Goal: Task Accomplishment & Management: Manage account settings

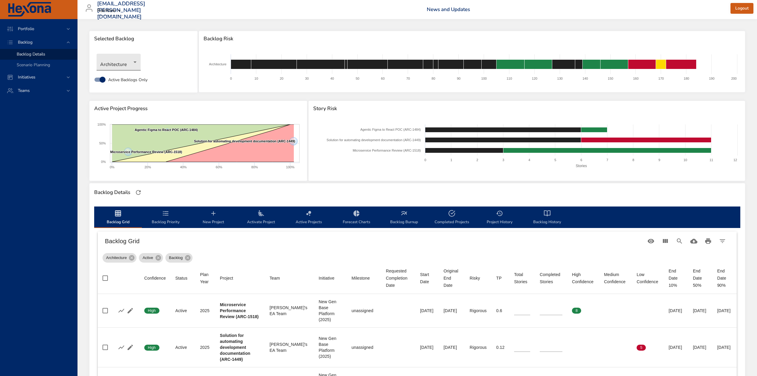
click at [133, 55] on body "Portfolio Backlog Backlog Details Scenario Planning Initiatives Teams [EMAIL_AD…" at bounding box center [378, 188] width 757 height 376
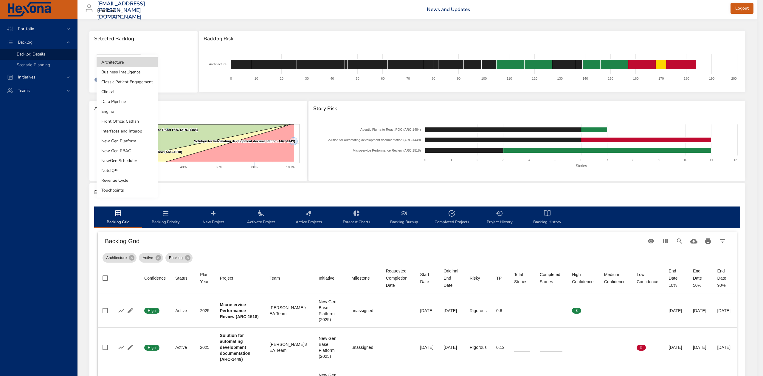
click at [119, 172] on li "NoteIQ™" at bounding box center [127, 171] width 61 height 10
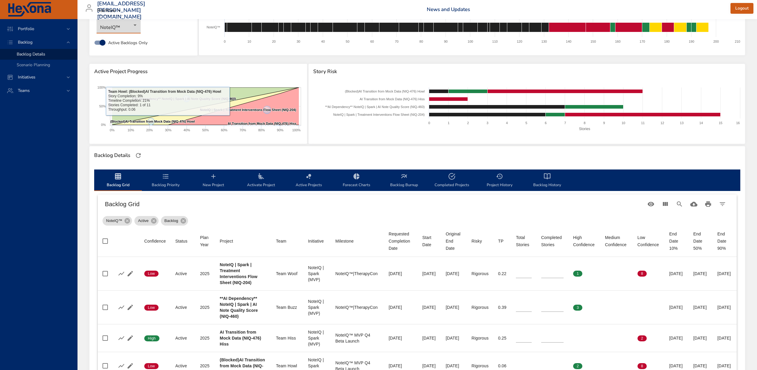
scroll to position [79, 0]
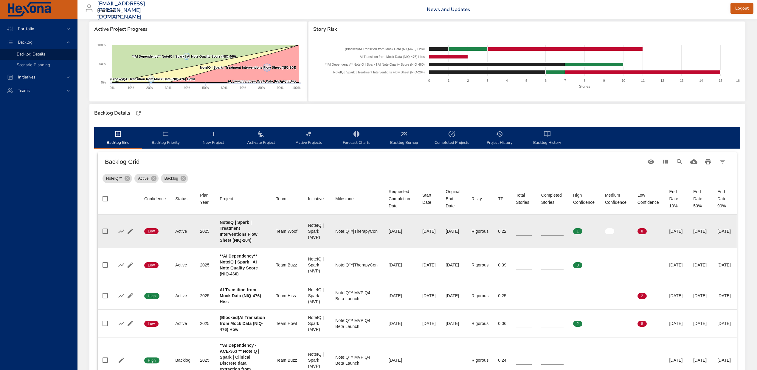
click at [232, 242] on b "NoteIQ | Spark | Treatment Interventions Flow Sheet (NIQ-204)" at bounding box center [239, 231] width 38 height 23
copy b "204"
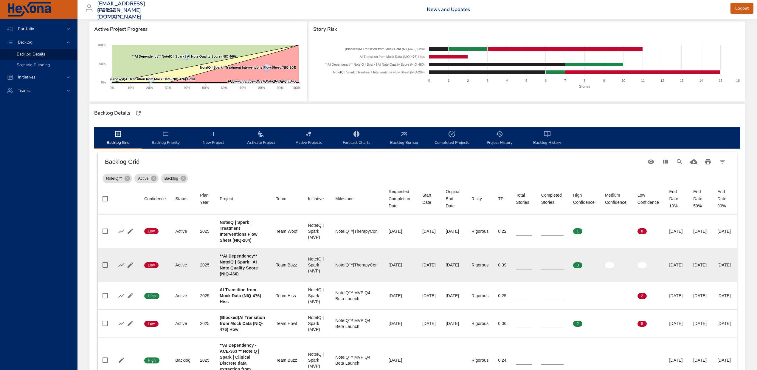
click at [222, 276] on b "**AI Dependency** NoteIQ | Spark | AI Note Quality Score (NIQ-460)" at bounding box center [239, 264] width 38 height 23
copy b "460"
click at [545, 269] on input "*" at bounding box center [553, 264] width 22 height 9
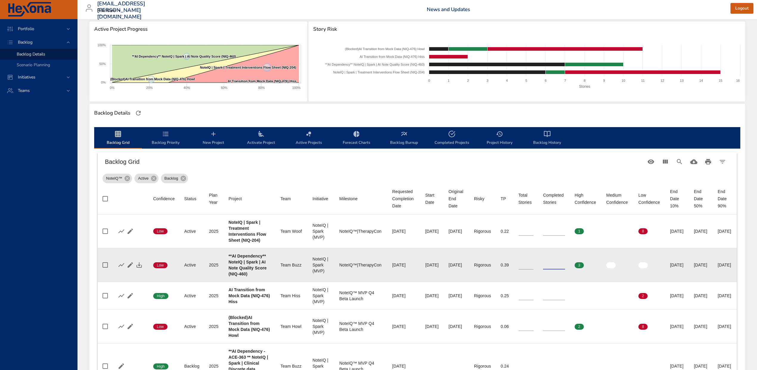
click at [545, 269] on input "*" at bounding box center [554, 264] width 22 height 9
type input "**"
click at [137, 268] on icon "button" at bounding box center [139, 264] width 7 height 7
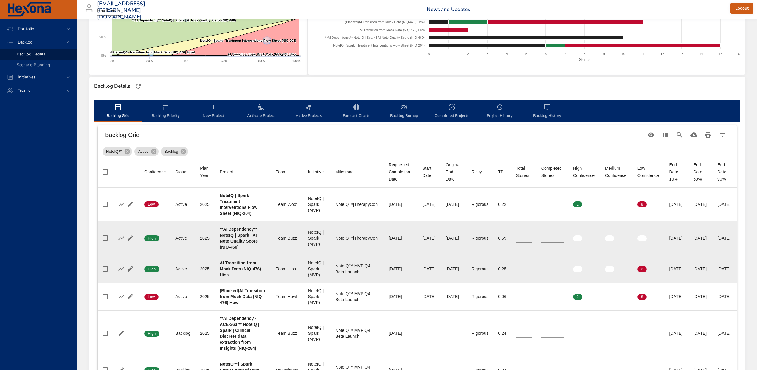
scroll to position [159, 0]
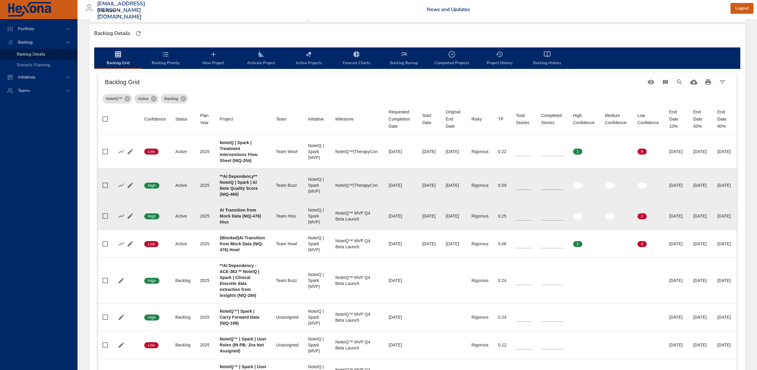
click at [223, 224] on b "AI Transition from Mock Data (NIQ-476) Hiss" at bounding box center [240, 216] width 41 height 17
copy b "476"
drag, startPoint x: 530, startPoint y: 246, endPoint x: 506, endPoint y: 246, distance: 23.9
click at [510, 230] on tr "Confidence High Status Active Plan Year [DATE] Project AI Transition from Mock …" at bounding box center [417, 216] width 639 height 28
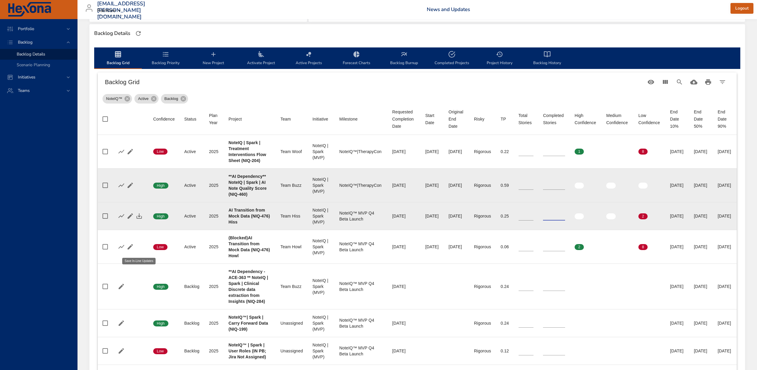
type input "*"
click at [141, 219] on icon "button" at bounding box center [139, 215] width 7 height 7
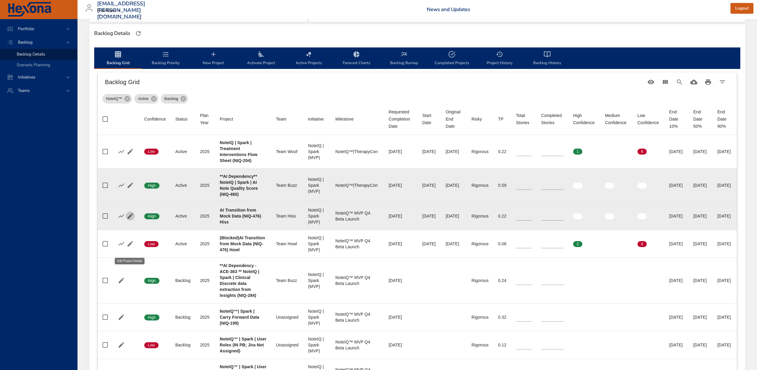
click at [128, 219] on icon "button" at bounding box center [130, 215] width 5 height 5
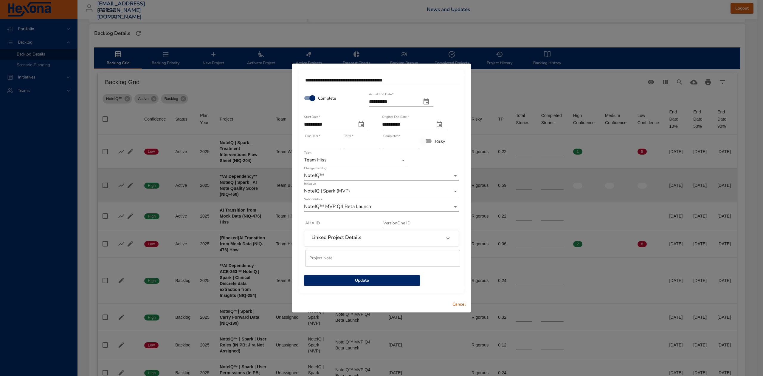
click at [429, 102] on icon "actual end date" at bounding box center [426, 101] width 5 height 6
click at [363, 117] on button "button" at bounding box center [358, 116] width 14 height 14
click at [418, 179] on span "29" at bounding box center [421, 179] width 11 height 6
type input "**********"
click at [376, 281] on span "Update" at bounding box center [362, 280] width 106 height 7
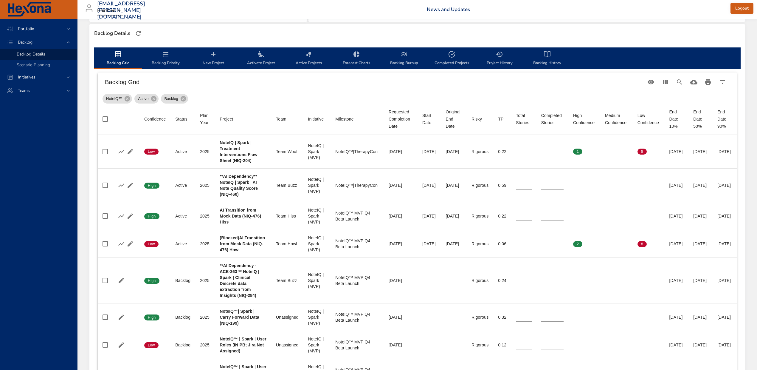
scroll to position [119, 0]
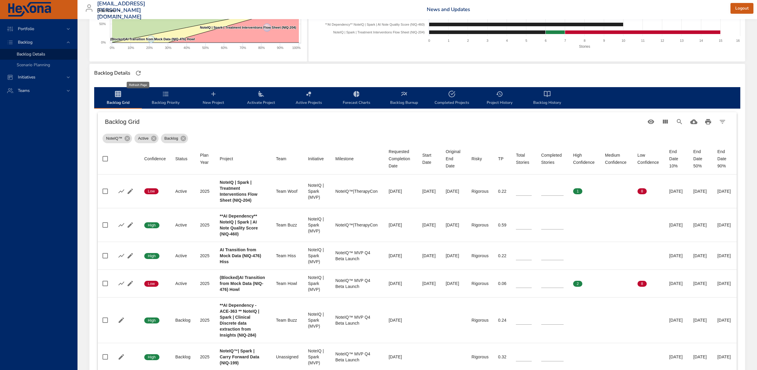
click at [139, 73] on icon "button" at bounding box center [138, 72] width 7 height 7
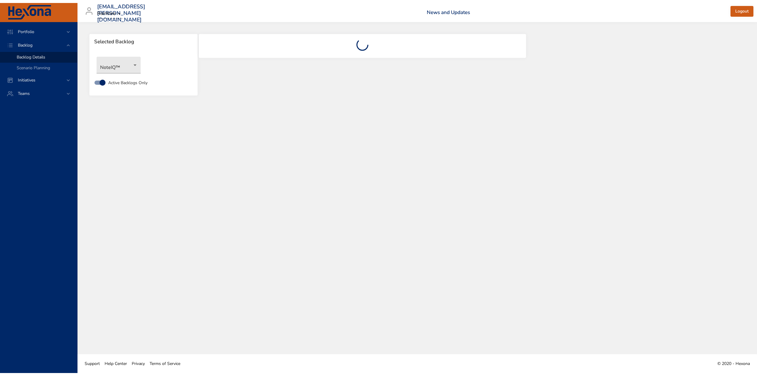
scroll to position [0, 0]
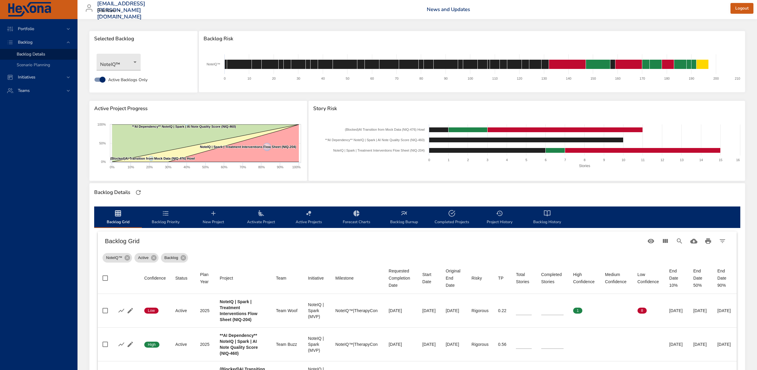
click at [217, 214] on span "New Project" at bounding box center [213, 218] width 41 height 16
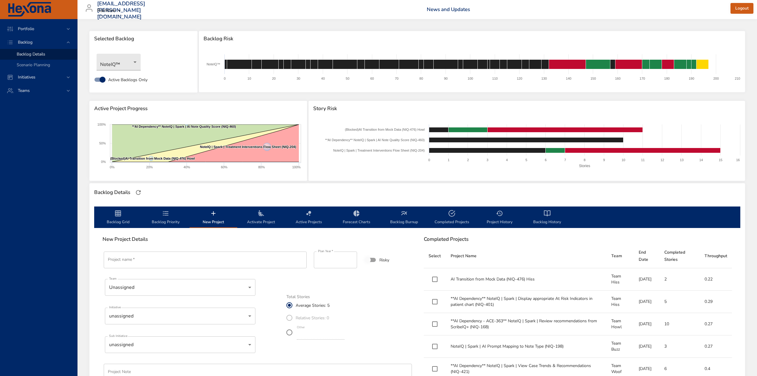
click at [203, 262] on input "Project name   *" at bounding box center [205, 259] width 203 height 17
paste input "**********"
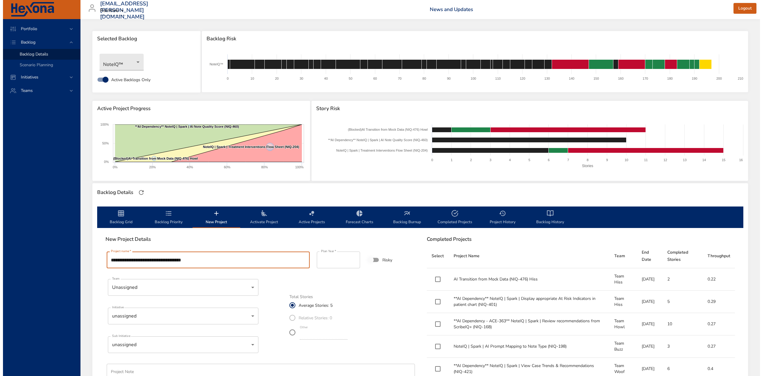
scroll to position [119, 0]
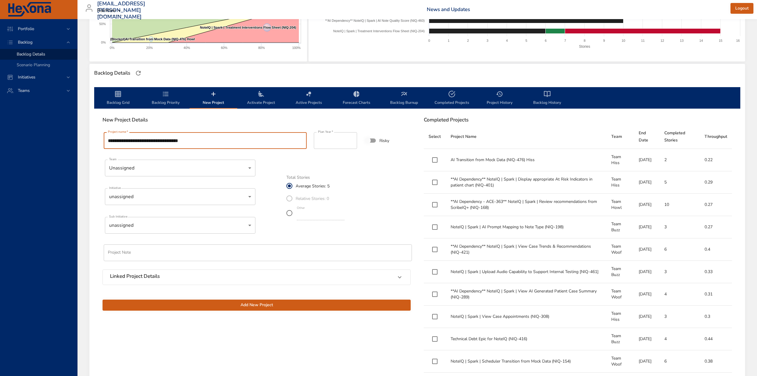
type input "**********"
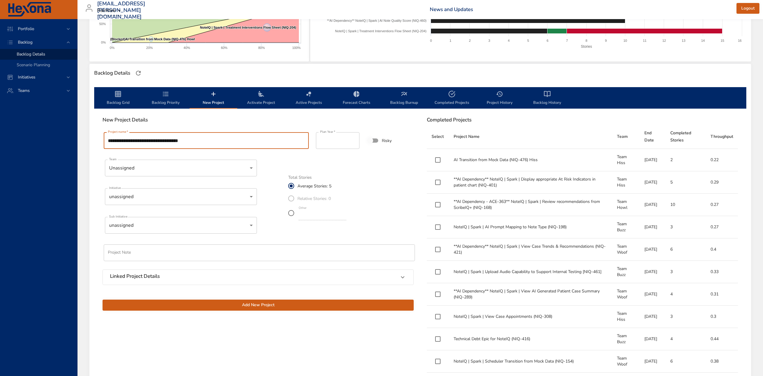
click at [172, 171] on body "Portfolio Backlog Backlog Details Scenario Planning Initiatives Teams [EMAIL_AD…" at bounding box center [381, 69] width 763 height 376
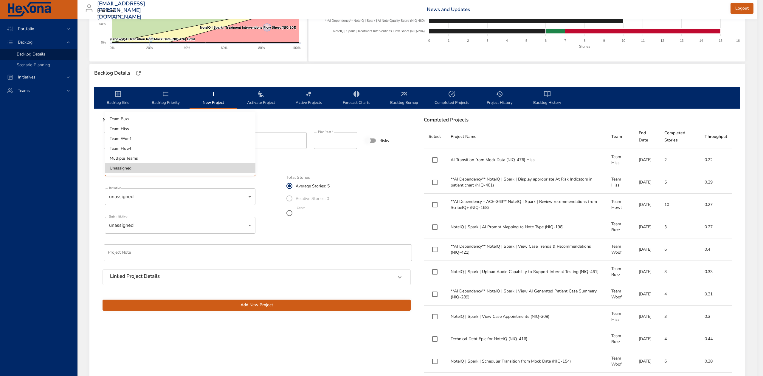
click at [117, 190] on div at bounding box center [381, 188] width 763 height 376
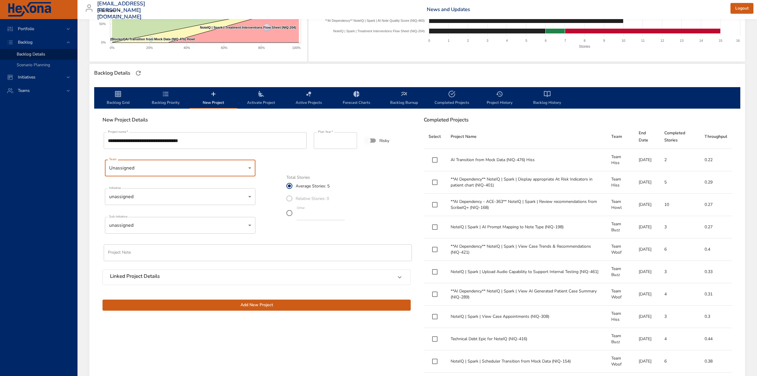
click at [118, 195] on body "Portfolio Backlog Backlog Details Scenario Planning Initiatives Teams [EMAIL_AD…" at bounding box center [378, 69] width 757 height 376
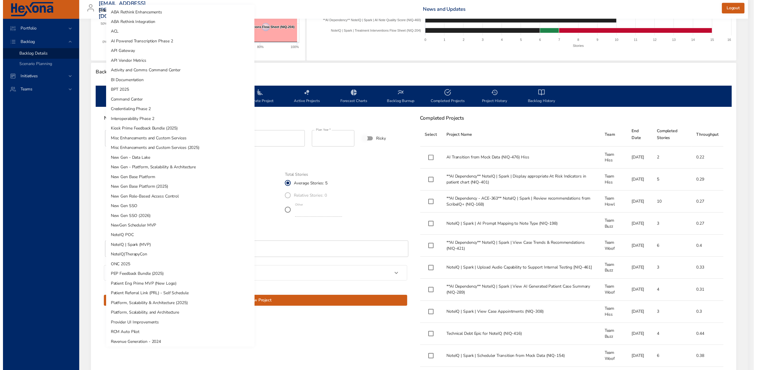
scroll to position [130, 0]
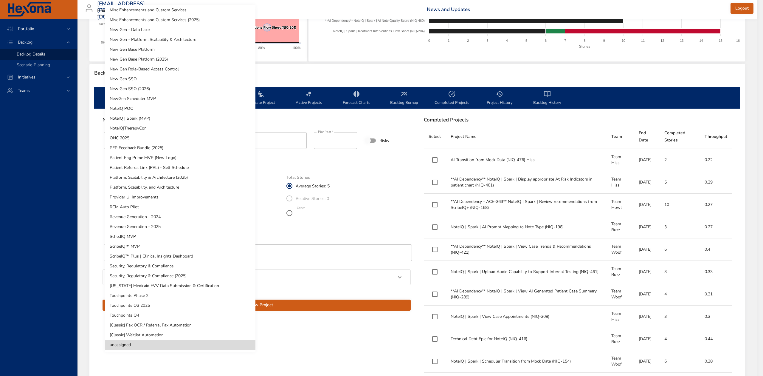
click at [391, 183] on div at bounding box center [381, 188] width 763 height 376
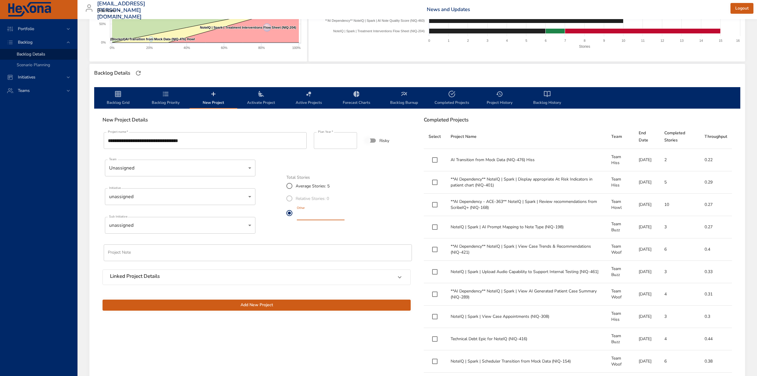
drag, startPoint x: 304, startPoint y: 217, endPoint x: 296, endPoint y: 217, distance: 7.8
click at [297, 217] on input "*" at bounding box center [321, 216] width 48 height 10
type input "*"
click at [264, 302] on span "Add New Project" at bounding box center [256, 304] width 299 height 7
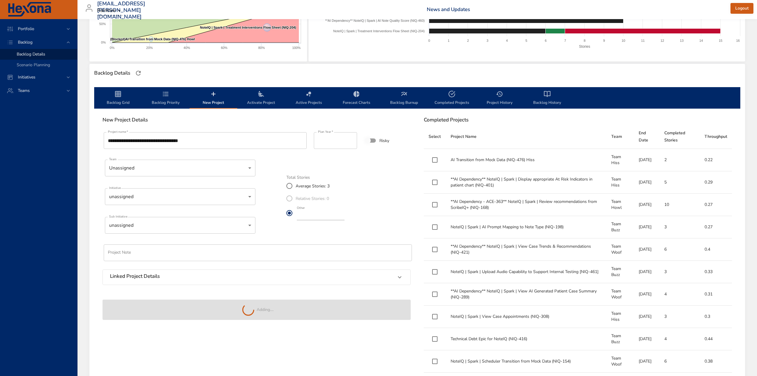
type input "*"
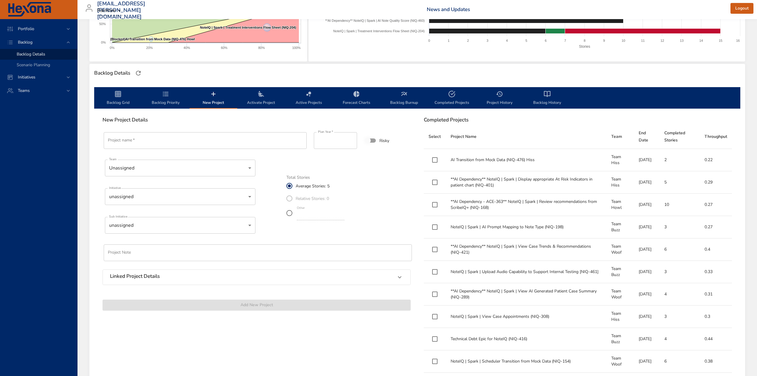
click at [116, 98] on span "Backlog Grid" at bounding box center [118, 98] width 41 height 16
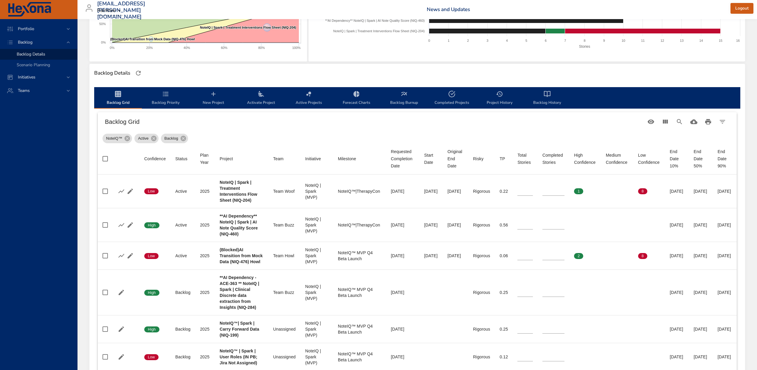
click at [160, 97] on span "Backlog Priority" at bounding box center [166, 98] width 41 height 16
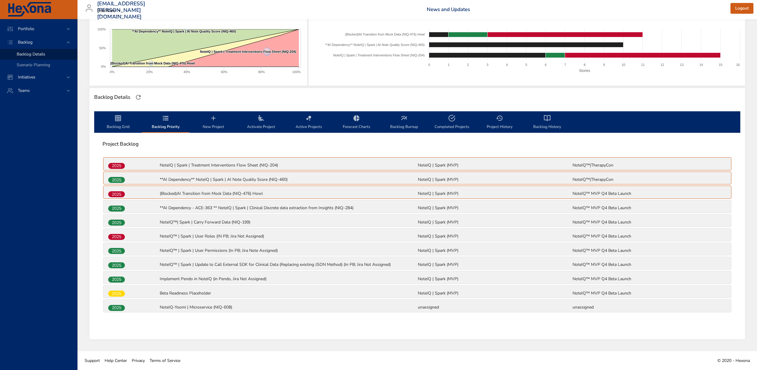
scroll to position [90, 0]
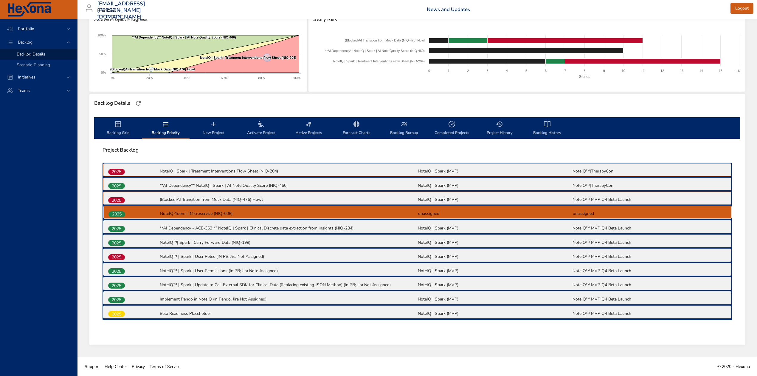
drag, startPoint x: 122, startPoint y: 314, endPoint x: 123, endPoint y: 212, distance: 102.0
click at [123, 212] on div "2025 NoteIQ | Spark | Treatment Interventions Flow Sheet (NIQ-204) NoteIQ | Spa…" at bounding box center [418, 241] width 630 height 157
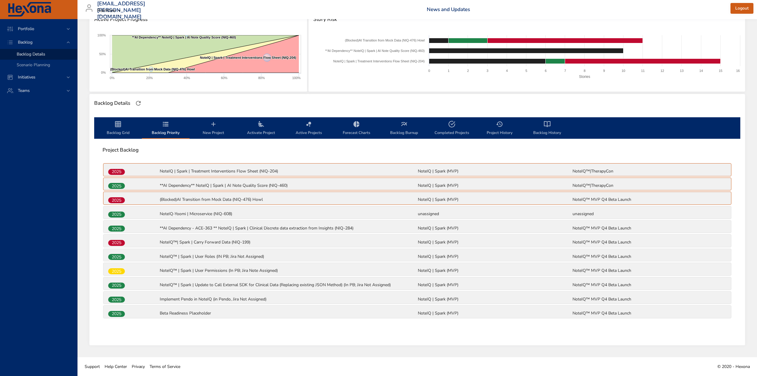
click at [113, 123] on span "Backlog Grid" at bounding box center [118, 128] width 41 height 16
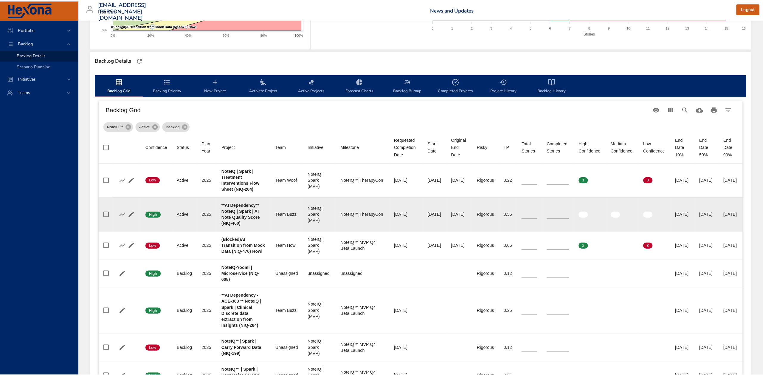
scroll to position [209, 0]
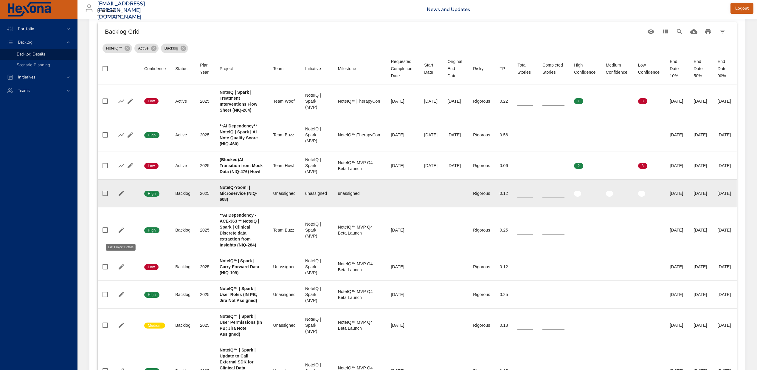
click at [121, 198] on button "button" at bounding box center [121, 193] width 9 height 9
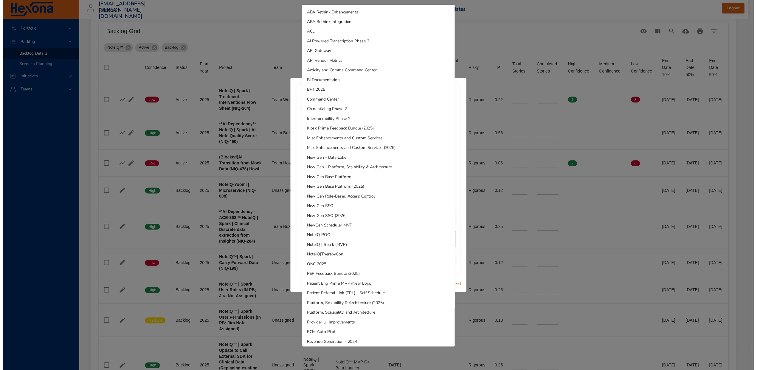
scroll to position [130, 0]
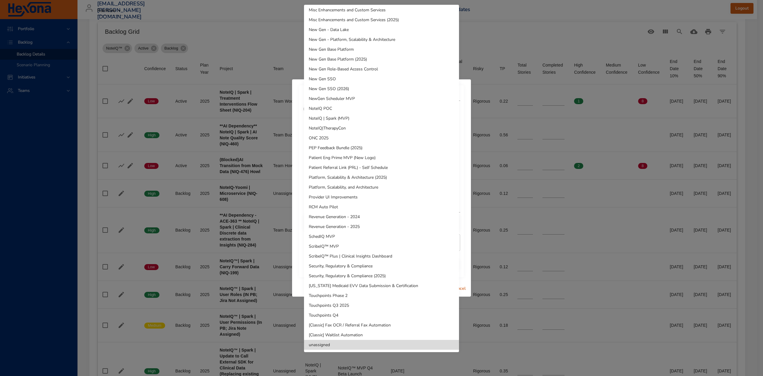
click at [355, 120] on li "NoteIQ | Spark (MVP)" at bounding box center [381, 118] width 155 height 10
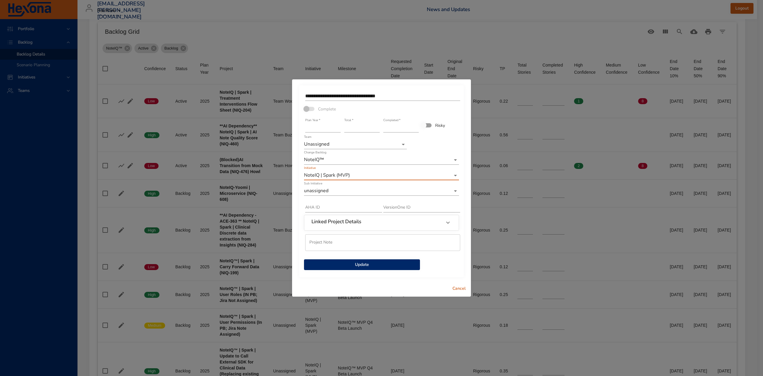
click at [324, 208] on input "text" at bounding box center [343, 208] width 77 height 10
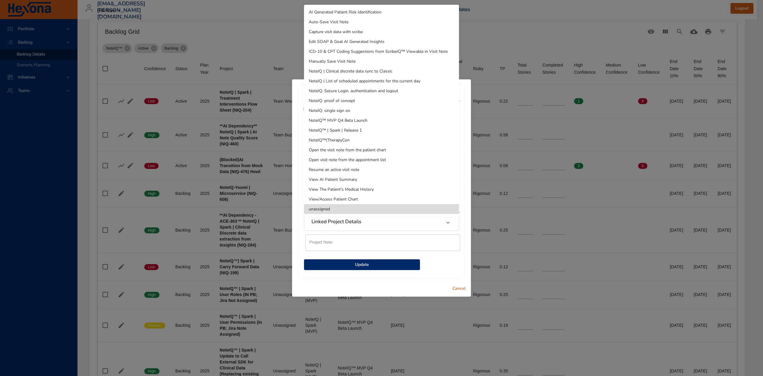
click at [384, 123] on li "NoteIQ™ MVP Q4 Beta Launch" at bounding box center [381, 120] width 155 height 10
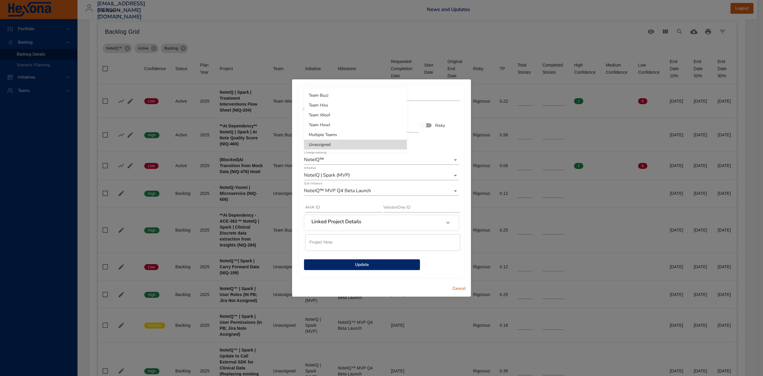
click at [338, 128] on li "Team Howl" at bounding box center [355, 125] width 103 height 10
click at [339, 263] on span "Update" at bounding box center [362, 264] width 106 height 7
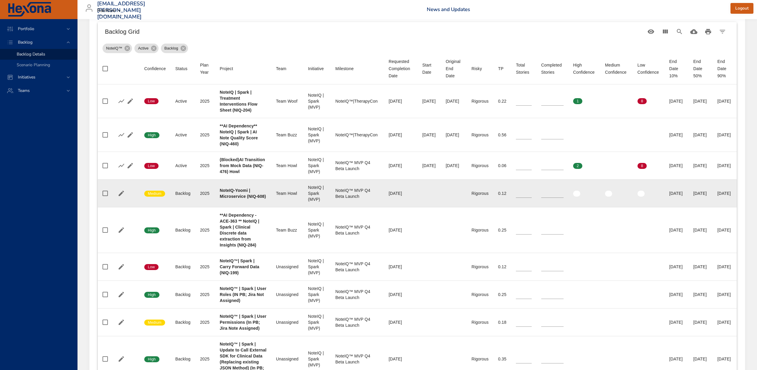
click at [233, 199] on b "NoteIQ-Yoomi | Microservice (NIQ-608)" at bounding box center [243, 193] width 46 height 11
copy b "608"
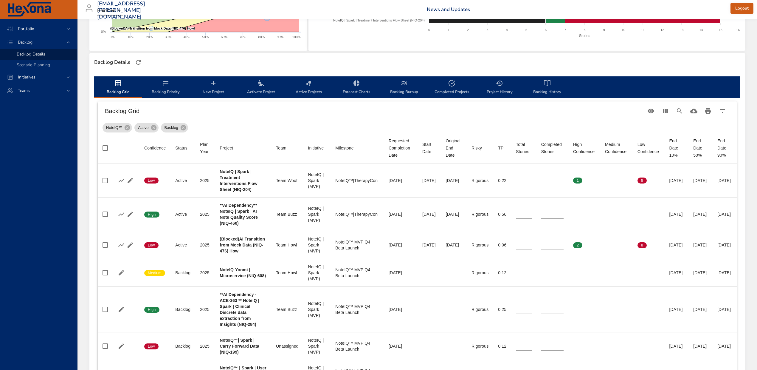
click at [160, 87] on span "Backlog Priority" at bounding box center [166, 88] width 41 height 16
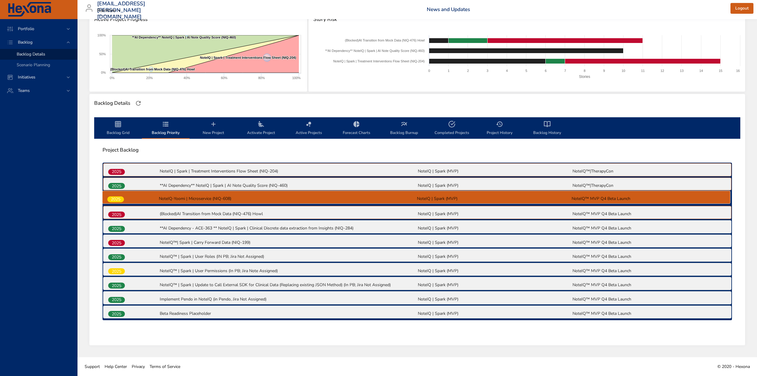
drag, startPoint x: 121, startPoint y: 211, endPoint x: 120, endPoint y: 195, distance: 16.4
click at [120, 195] on div "2025 NoteIQ | Spark | Treatment Interventions Flow Sheet (NIQ-204) NoteIQ | Spa…" at bounding box center [418, 241] width 630 height 157
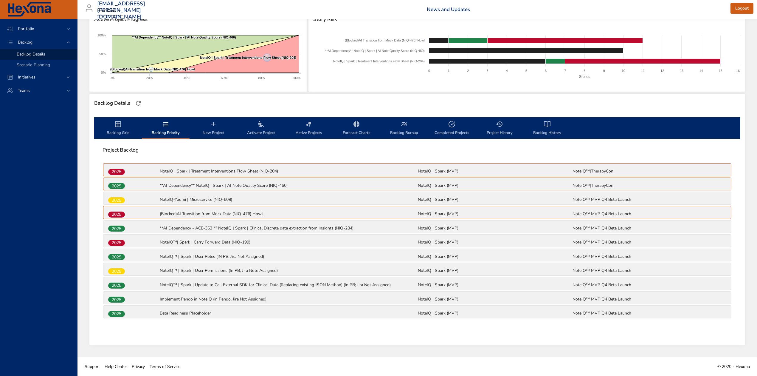
click at [120, 131] on span "Backlog Grid" at bounding box center [118, 128] width 41 height 16
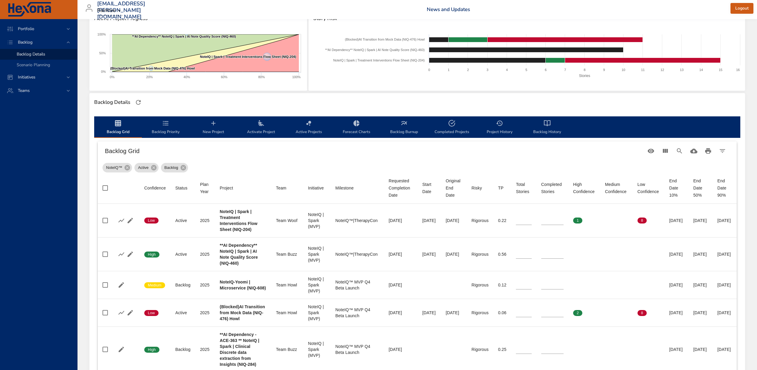
click at [260, 129] on span "Activate Project" at bounding box center [261, 128] width 41 height 16
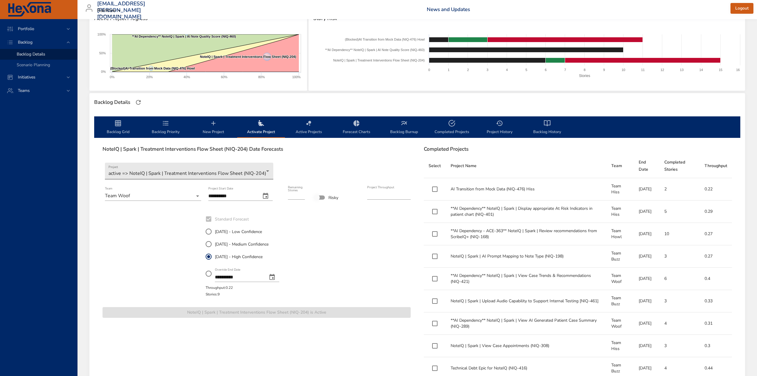
click at [226, 172] on body "Portfolio Backlog Backlog Details Scenario Planning Initiatives Teams [EMAIL_AD…" at bounding box center [378, 98] width 757 height 376
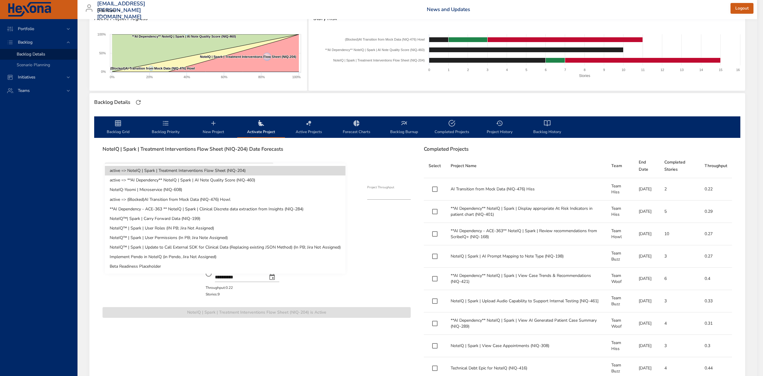
click at [203, 189] on li "NoteIQ-Yoomi | Microservice (NIQ-608)" at bounding box center [225, 190] width 241 height 10
type input "*"
type input "****"
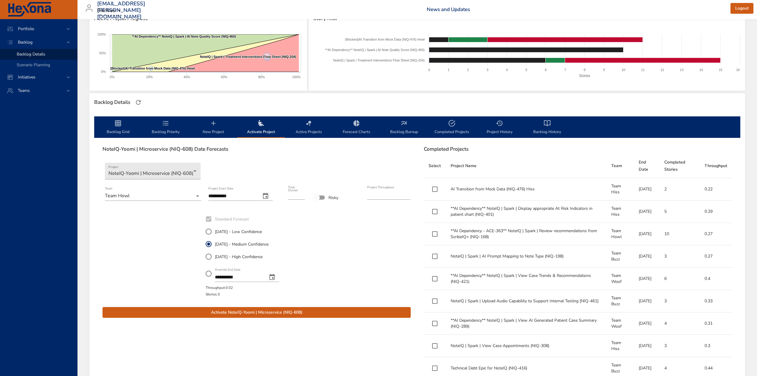
click at [269, 195] on icon "change date" at bounding box center [265, 195] width 7 height 7
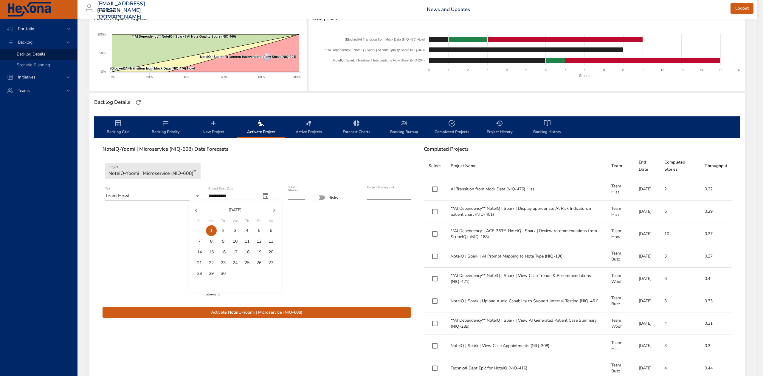
click at [198, 213] on icon "button" at bounding box center [196, 210] width 7 height 7
click at [246, 273] on p "28" at bounding box center [247, 273] width 5 height 6
type input "**********"
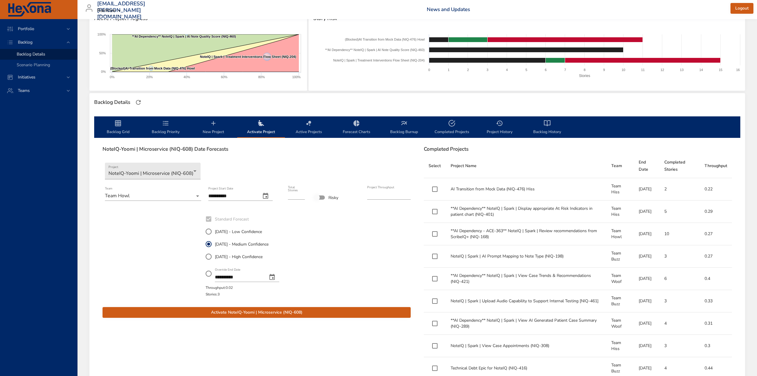
click at [377, 196] on input "****" at bounding box center [389, 195] width 44 height 10
type input "***"
click at [302, 309] on span "Activate NoteIQ-Yoomi | Microservice (NIQ-608)" at bounding box center [256, 312] width 299 height 7
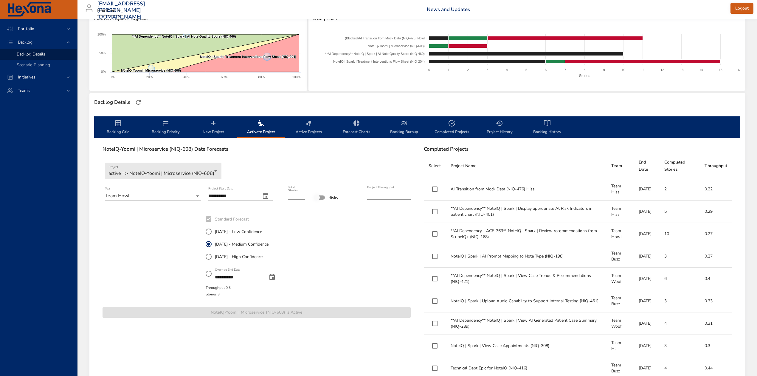
click at [117, 123] on icon "backlog-tab" at bounding box center [118, 123] width 6 height 6
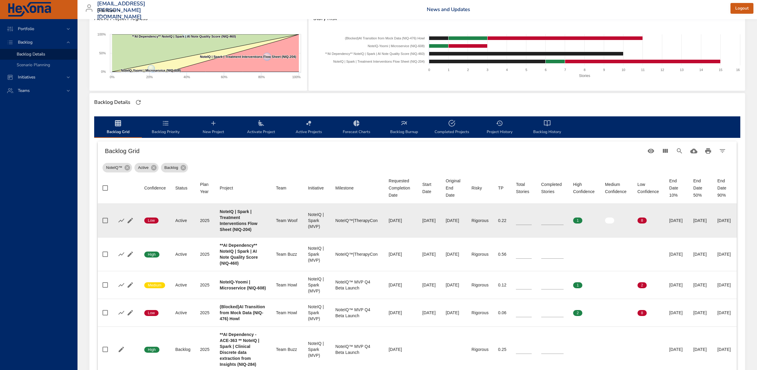
scroll to position [130, 0]
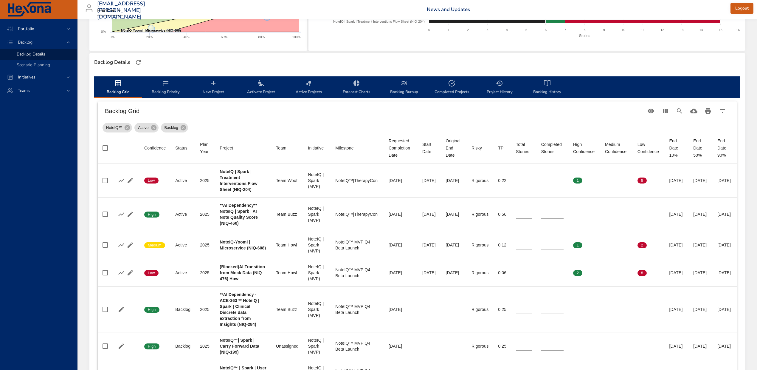
click at [269, 121] on div "NoteIQ™ Active Backlog" at bounding box center [418, 126] width 630 height 12
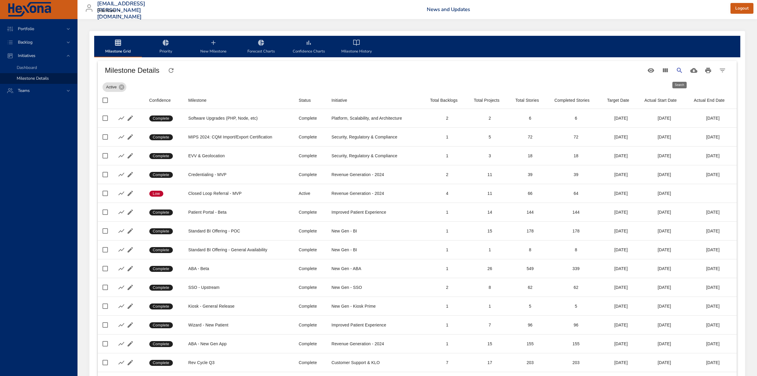
click at [677, 71] on icon "Search" at bounding box center [679, 70] width 7 height 7
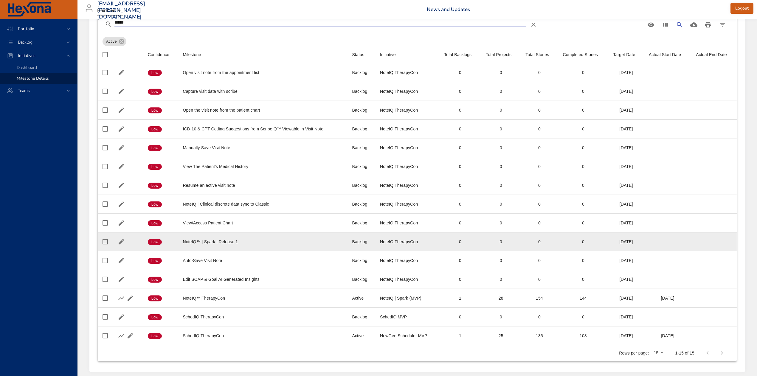
scroll to position [74, 0]
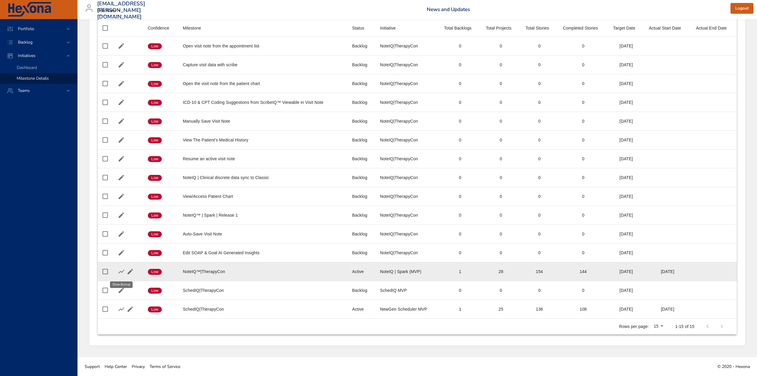
type input "*****"
click at [120, 270] on icon "button" at bounding box center [121, 271] width 7 height 7
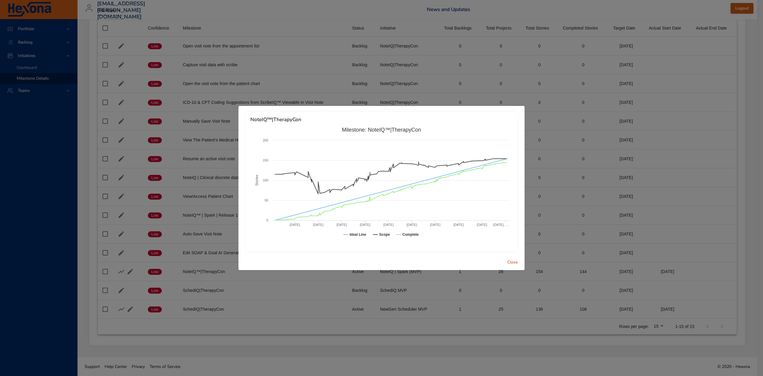
click at [513, 263] on span "Close" at bounding box center [513, 262] width 14 height 7
